Goal: Information Seeking & Learning: Find specific fact

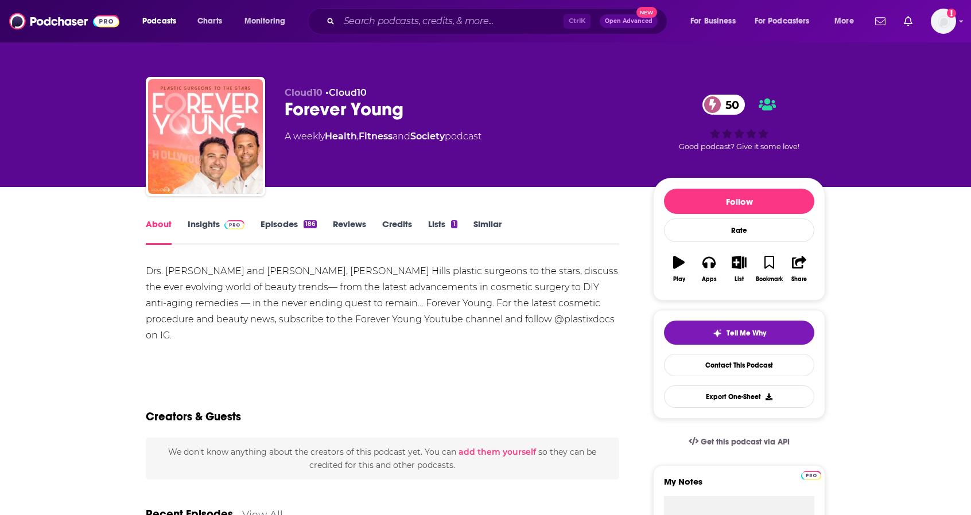
click at [211, 227] on link "Insights" at bounding box center [216, 232] width 57 height 26
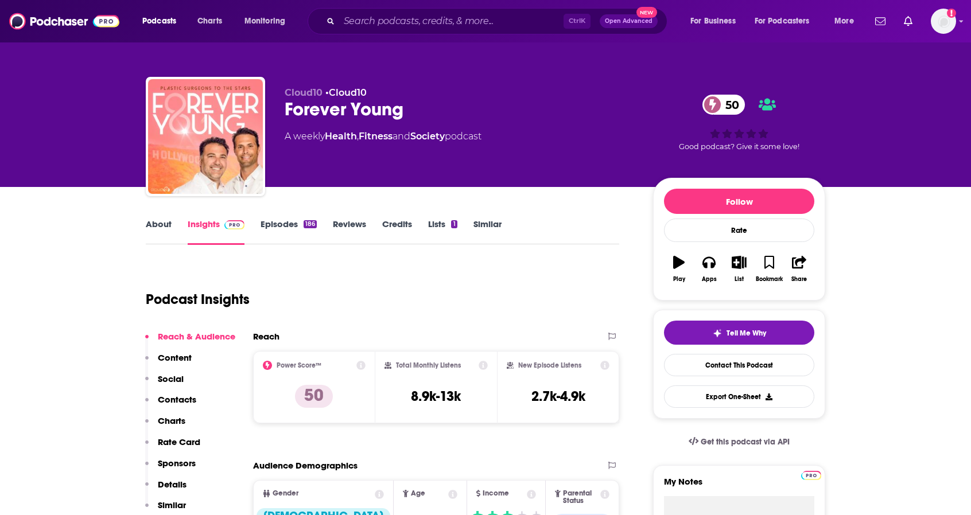
click at [163, 222] on link "About" at bounding box center [159, 232] width 26 height 26
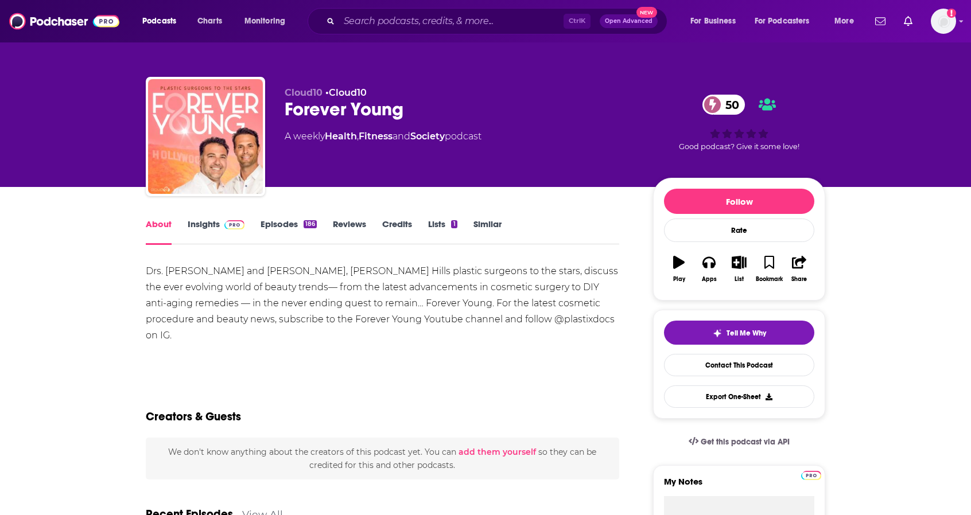
click at [401, 280] on div "Drs. [PERSON_NAME] and [PERSON_NAME], [PERSON_NAME] Hills plastic surgeons to t…" at bounding box center [383, 303] width 474 height 80
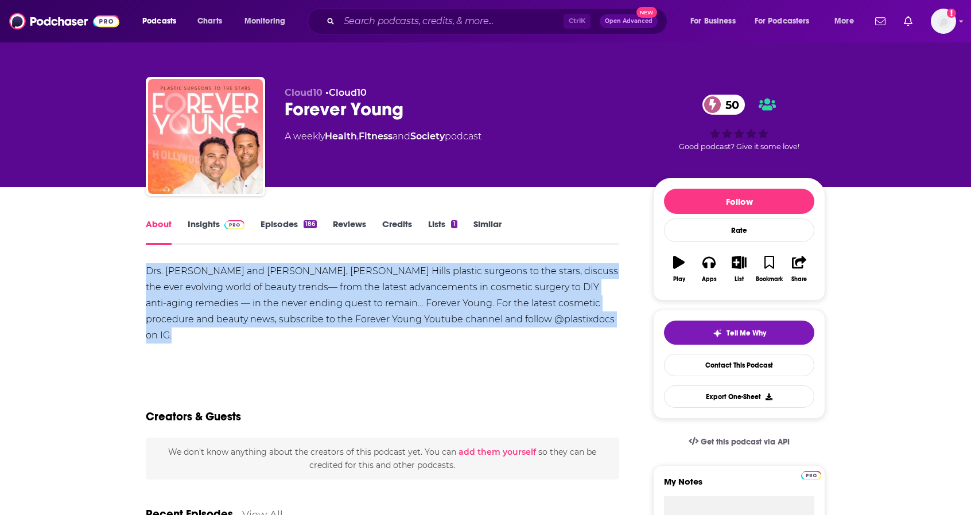
click at [401, 280] on div "Drs. [PERSON_NAME] and [PERSON_NAME], [PERSON_NAME] Hills plastic surgeons to t…" at bounding box center [383, 303] width 474 height 80
copy div "Drs. [PERSON_NAME] and [PERSON_NAME], [PERSON_NAME] Hills plastic surgeons to t…"
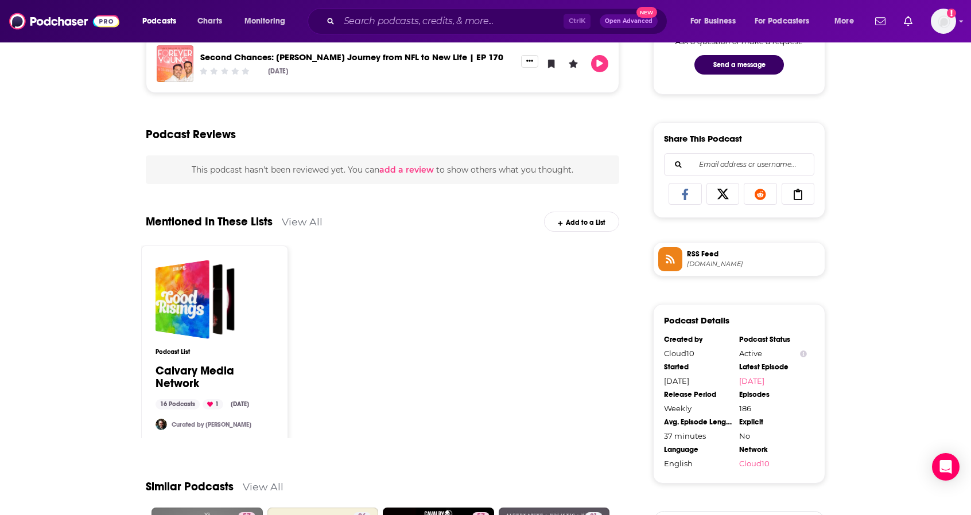
scroll to position [601, 0]
